Goal: Check status

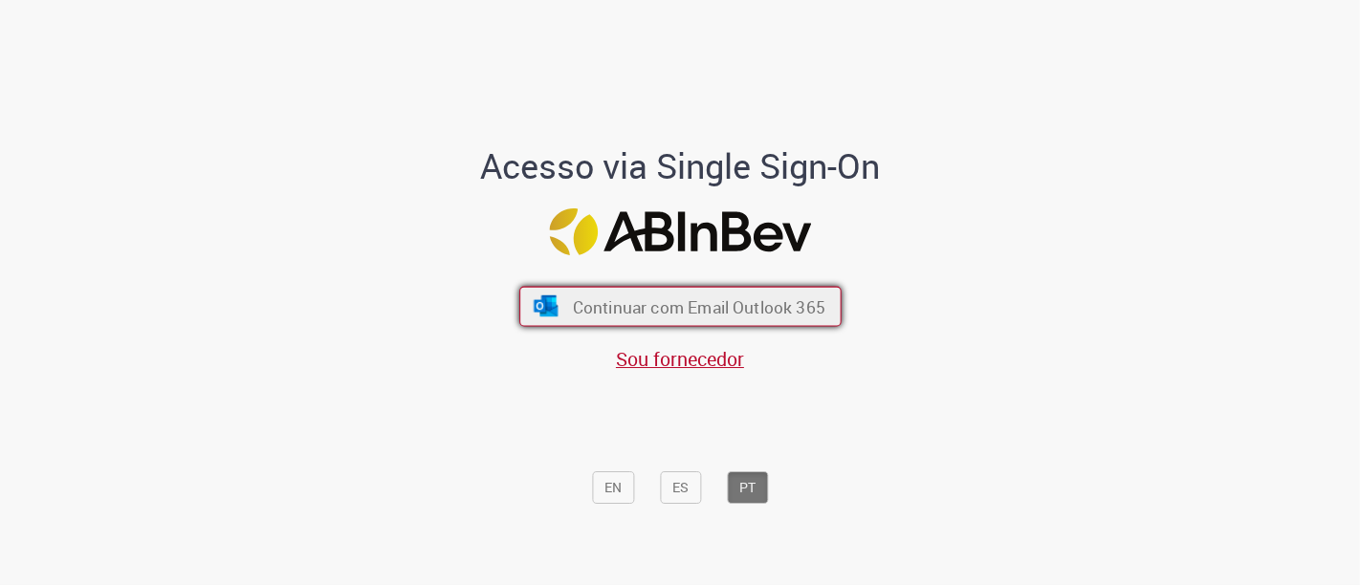
click at [685, 297] on span "Continuar com Email Outlook 365" at bounding box center [698, 307] width 253 height 22
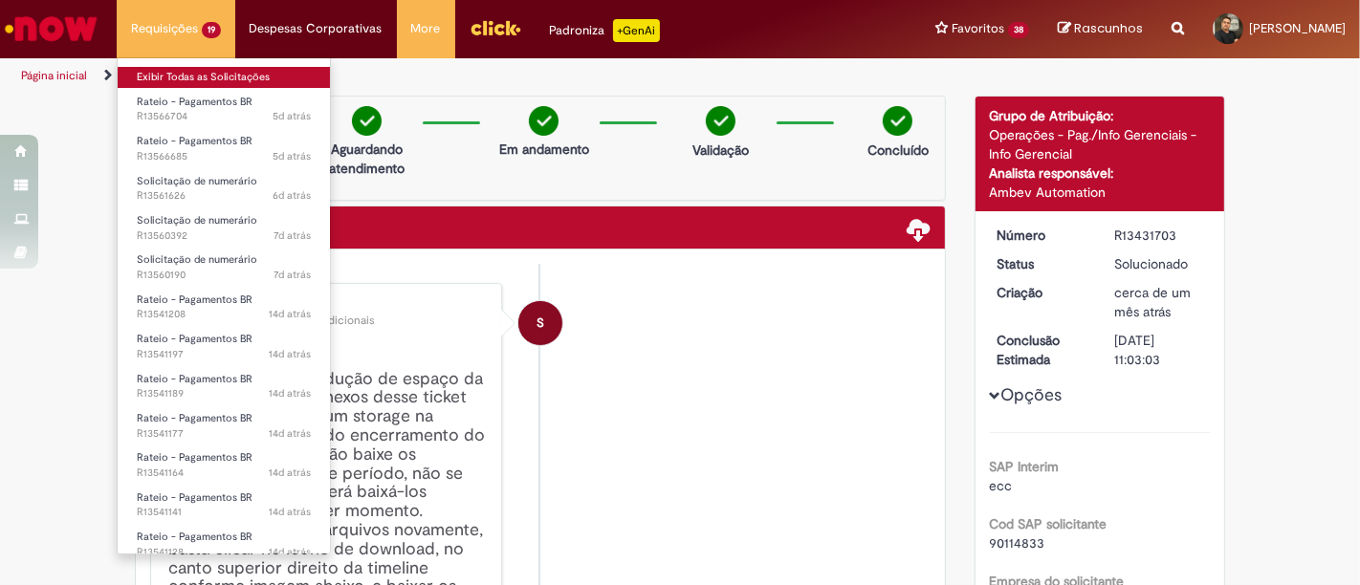
click at [256, 73] on link "Exibir Todas as Solicitações" at bounding box center [224, 77] width 212 height 21
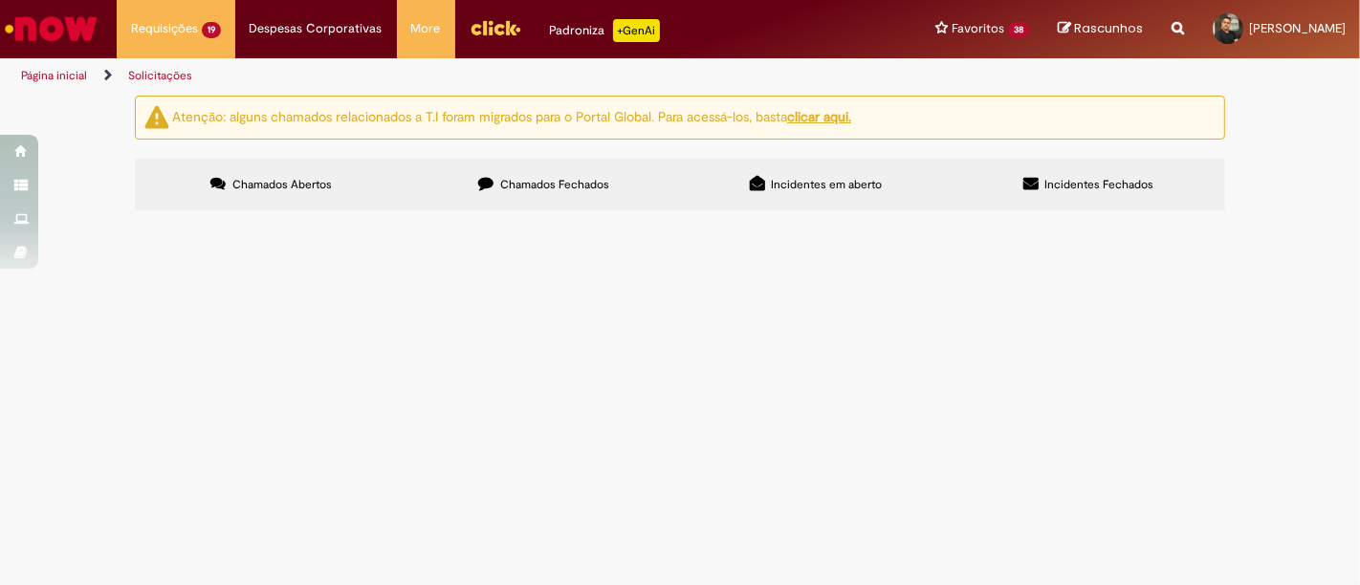
click at [0, 0] on span "Pagamento nota de complementares arval" at bounding box center [0, 0] width 0 height 0
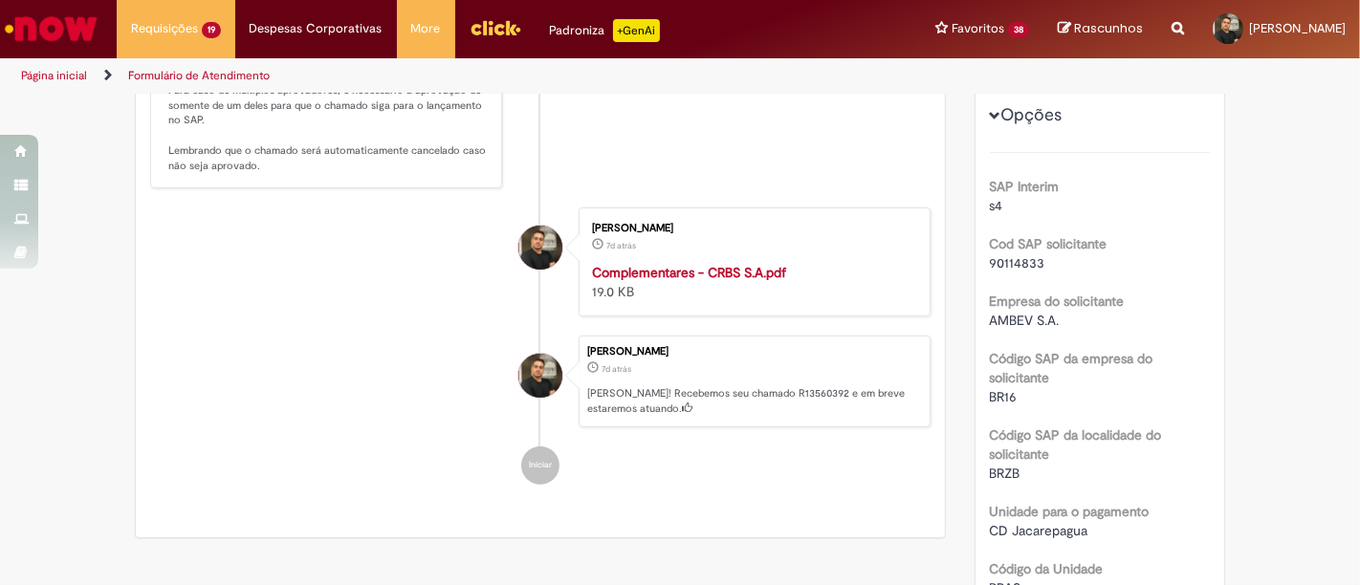
scroll to position [557, 0]
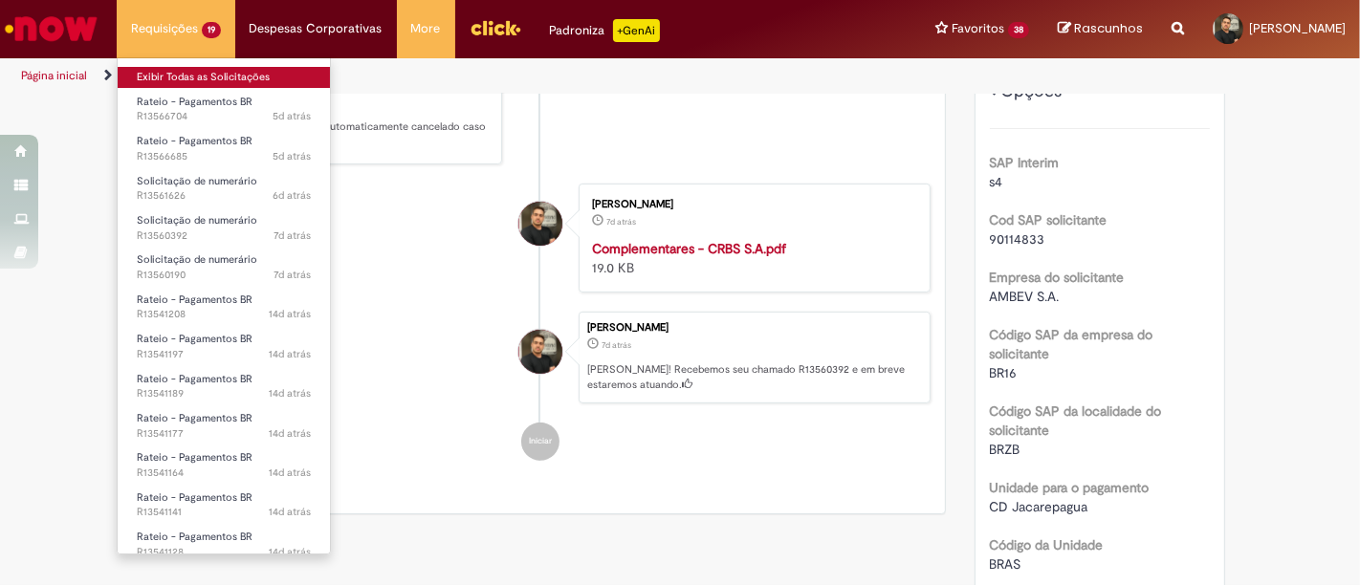
click at [203, 80] on link "Exibir Todas as Solicitações" at bounding box center [224, 77] width 212 height 21
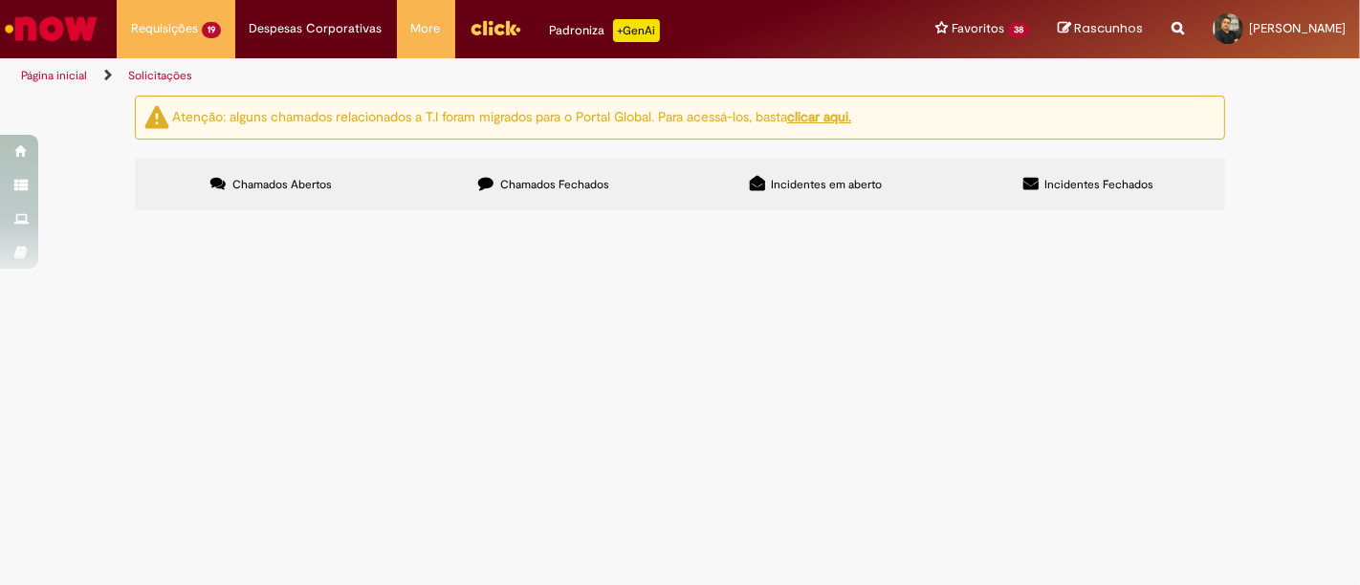
click at [0, 0] on span "Pagamento aluguel Arval" at bounding box center [0, 0] width 0 height 0
click at [0, 0] on span "Solicitação de numerário" at bounding box center [0, 0] width 0 height 0
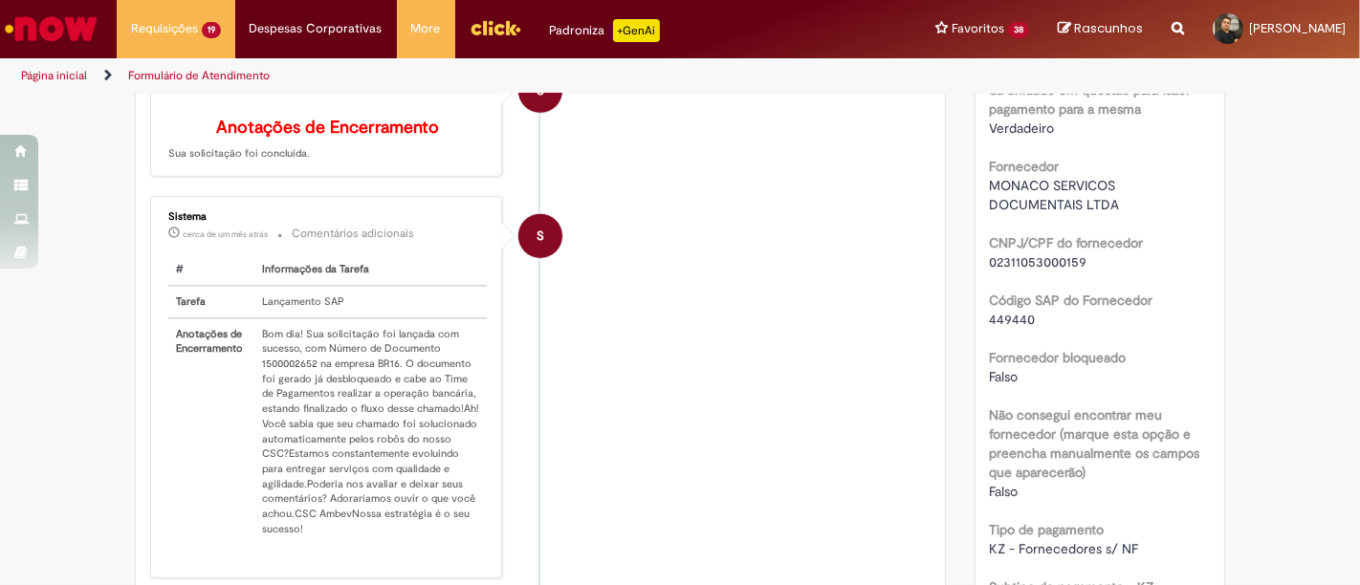
scroll to position [1066, 0]
drag, startPoint x: 250, startPoint y: 367, endPoint x: 307, endPoint y: 363, distance: 57.6
click at [307, 363] on td "Bom dia! Sua solicitação foi lançada com sucesso, com Número de Documento 15000…" at bounding box center [370, 432] width 232 height 227
copy td "m Número de Documento"
click at [805, 375] on li "S Sistema cerca de um mês atrás cerca de um mês atrás Comentários adicionais # …" at bounding box center [540, 387] width 781 height 383
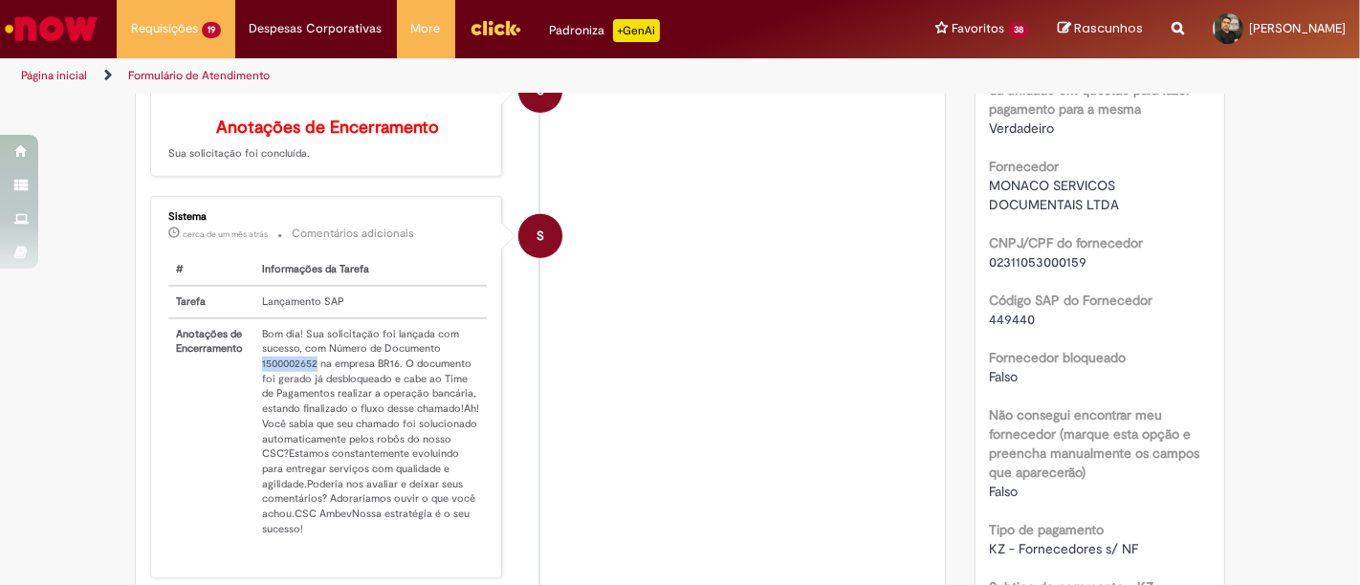
drag, startPoint x: 252, startPoint y: 367, endPoint x: 306, endPoint y: 368, distance: 54.5
click at [306, 368] on td "Bom dia! Sua solicitação foi lançada com sucesso, com Número de Documento 15000…" at bounding box center [370, 432] width 232 height 227
copy td "1500002652"
click at [683, 215] on li "S Sistema cerca de um mês atrás cerca de um mês atrás Comentários adicionais # …" at bounding box center [540, 387] width 781 height 383
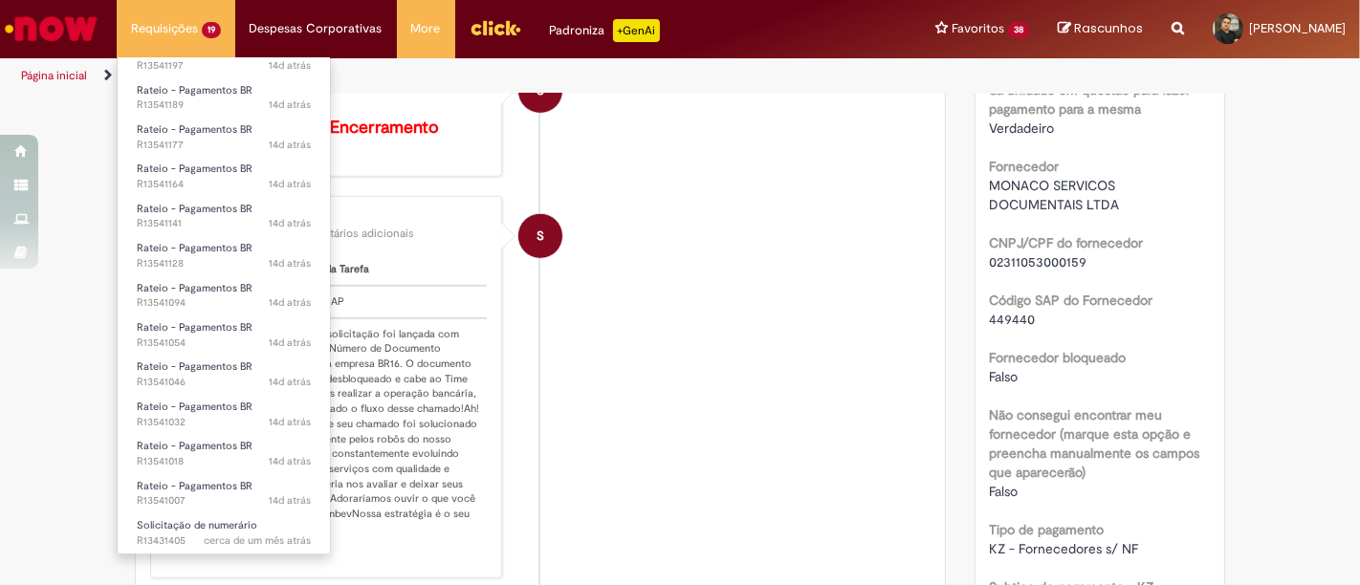
scroll to position [0, 0]
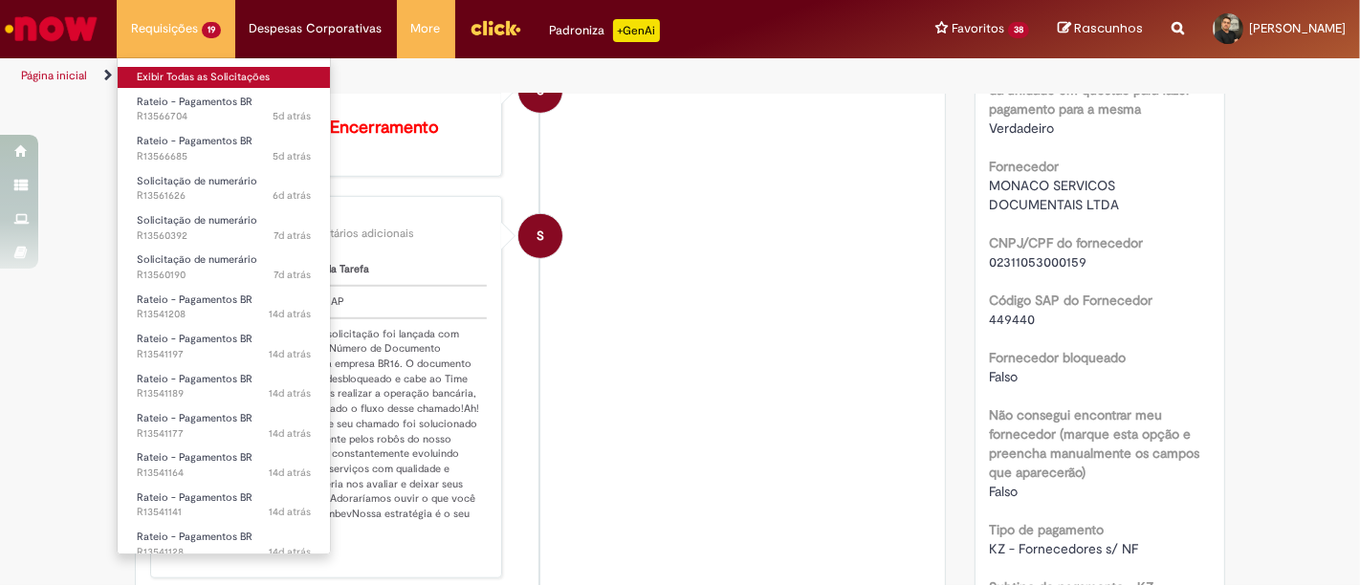
click at [217, 77] on link "Exibir Todas as Solicitações" at bounding box center [224, 77] width 212 height 21
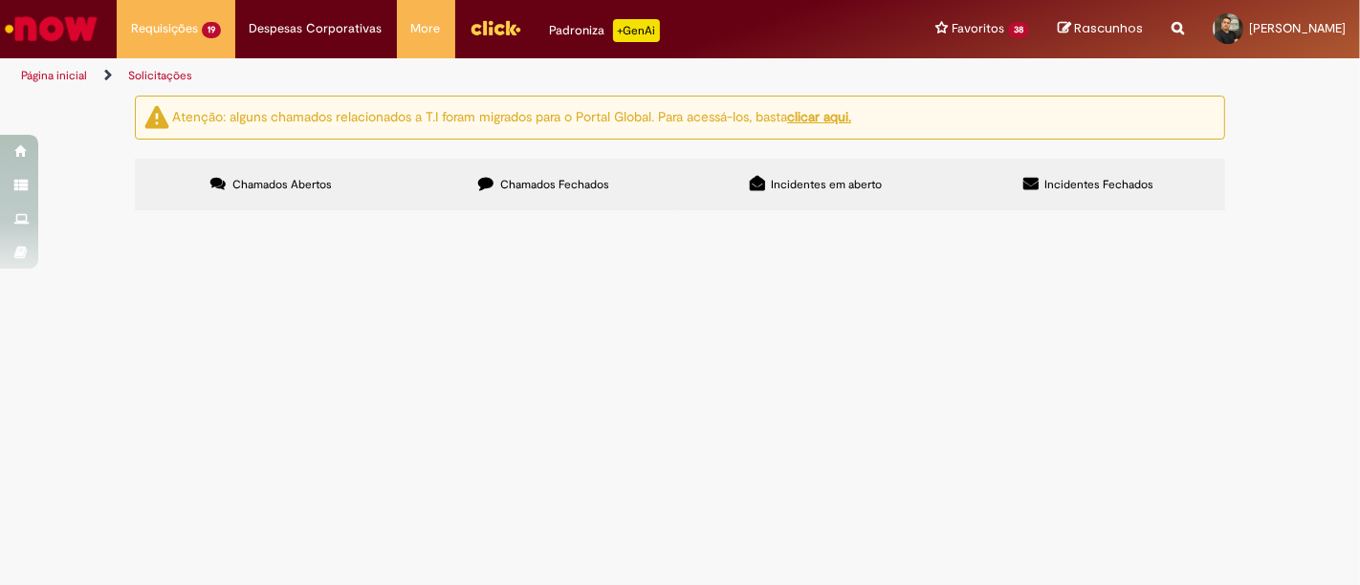
click at [0, 0] on span "pagamento de multas da arval" at bounding box center [0, 0] width 0 height 0
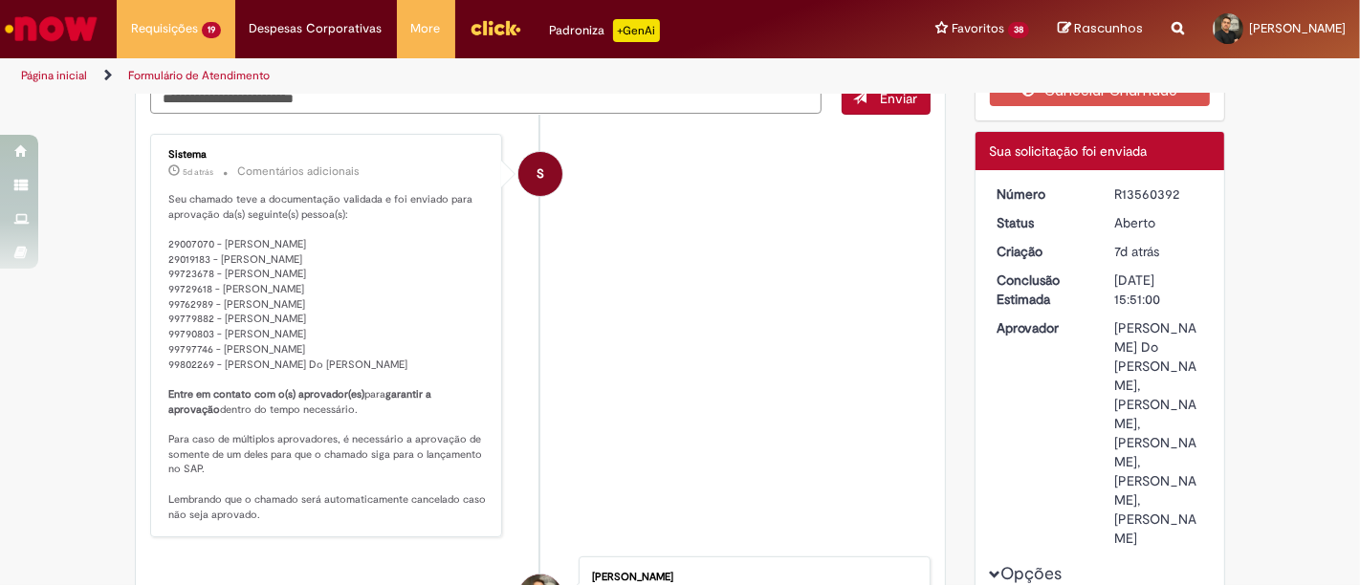
scroll to position [184, 0]
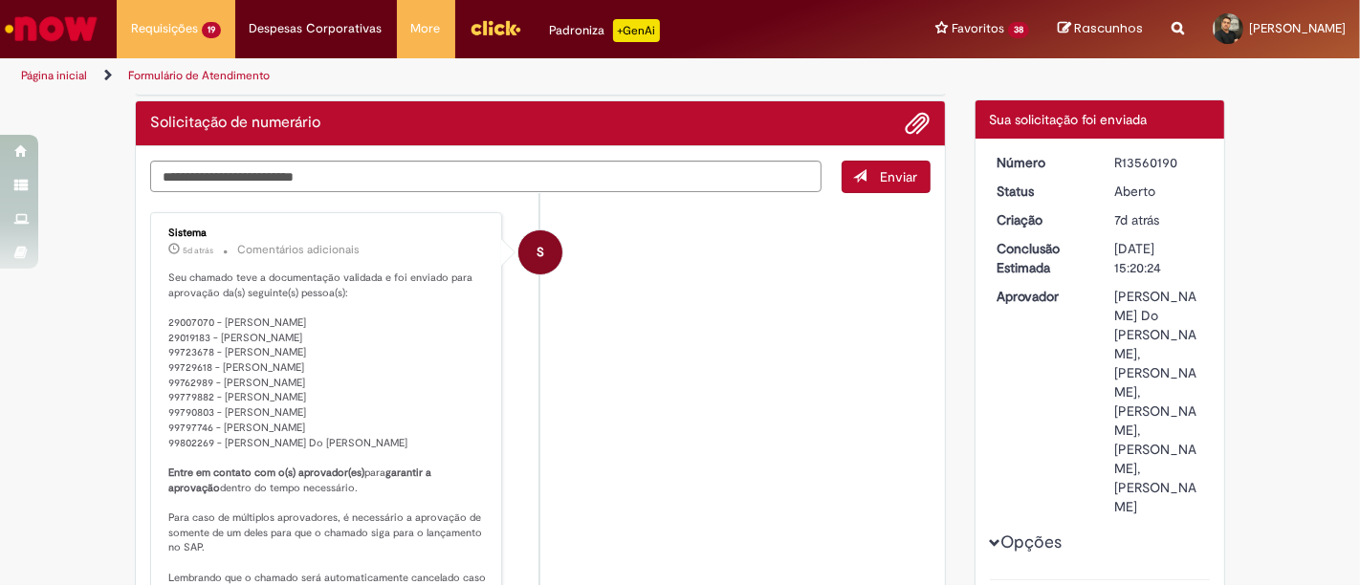
scroll to position [108, 0]
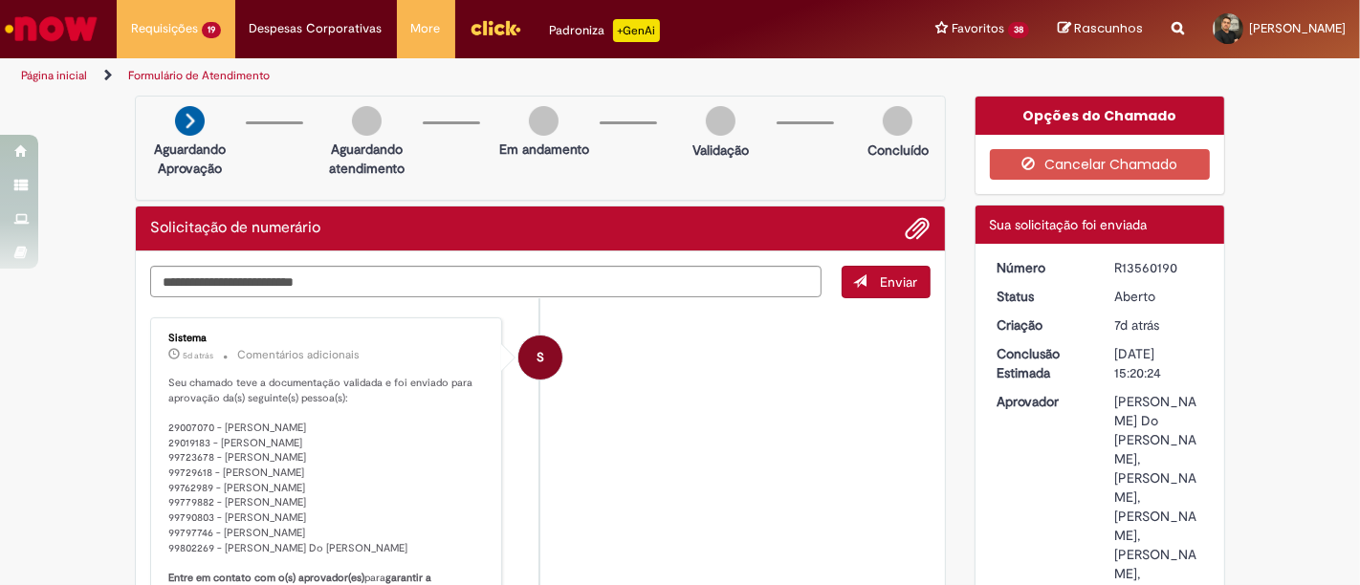
scroll to position [244, 0]
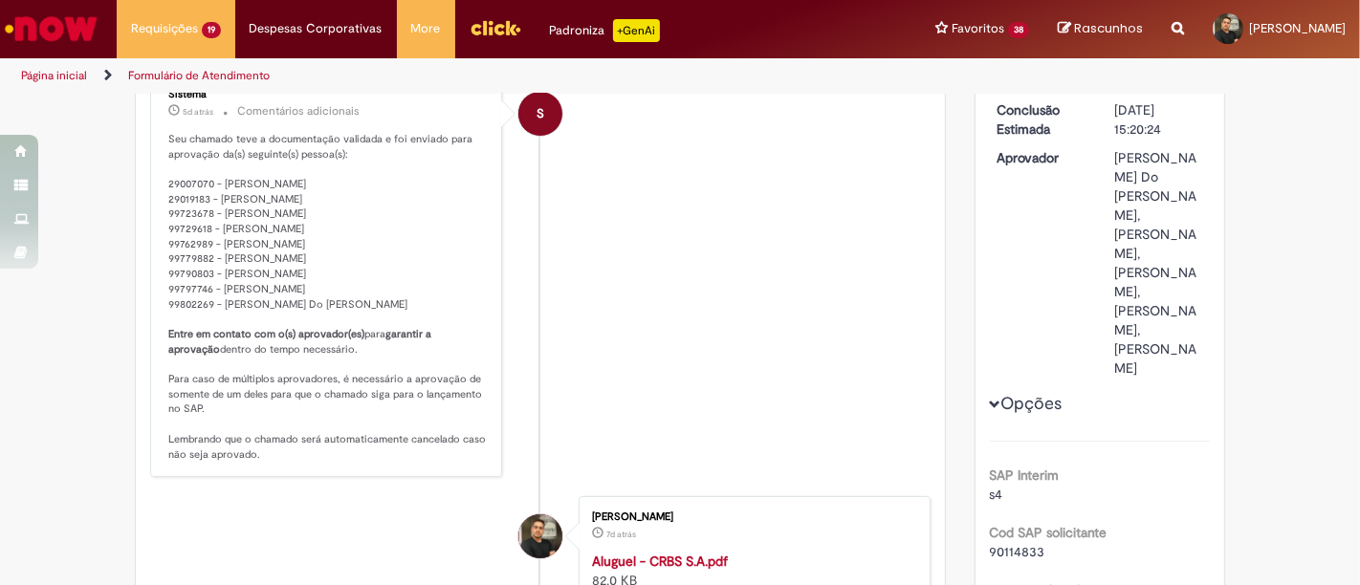
click at [607, 309] on li "S Sistema 5d atrás 5 dias atrás Comentários adicionais Seu chamado teve a docum…" at bounding box center [540, 276] width 781 height 405
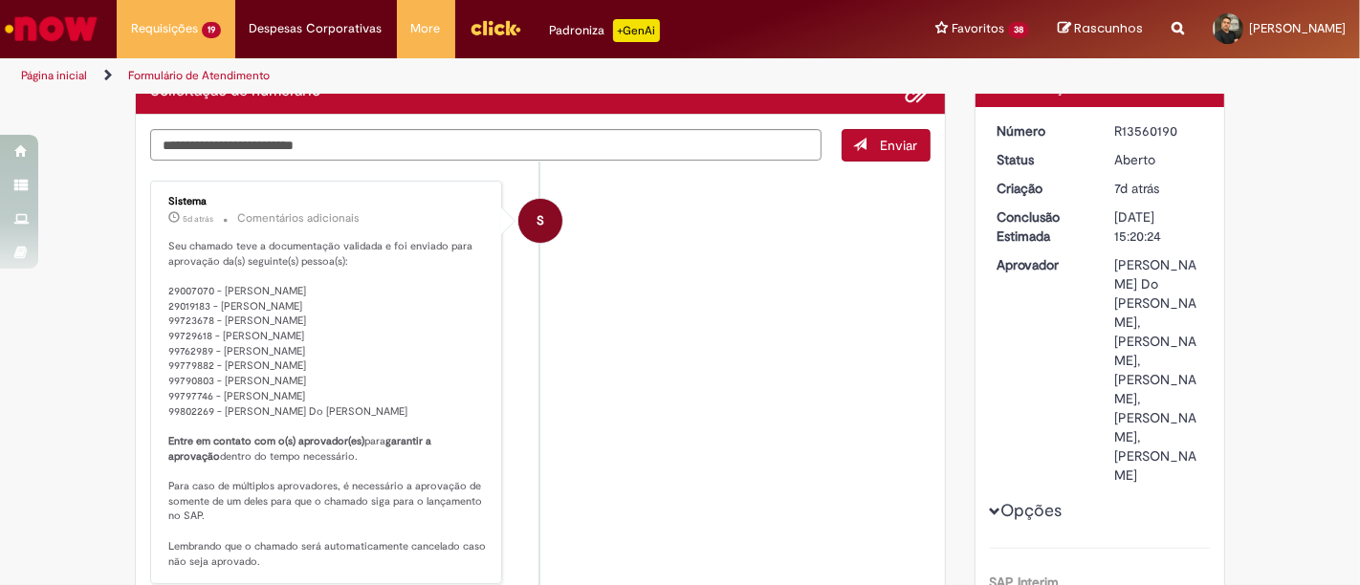
scroll to position [136, 0]
